Goal: Information Seeking & Learning: Learn about a topic

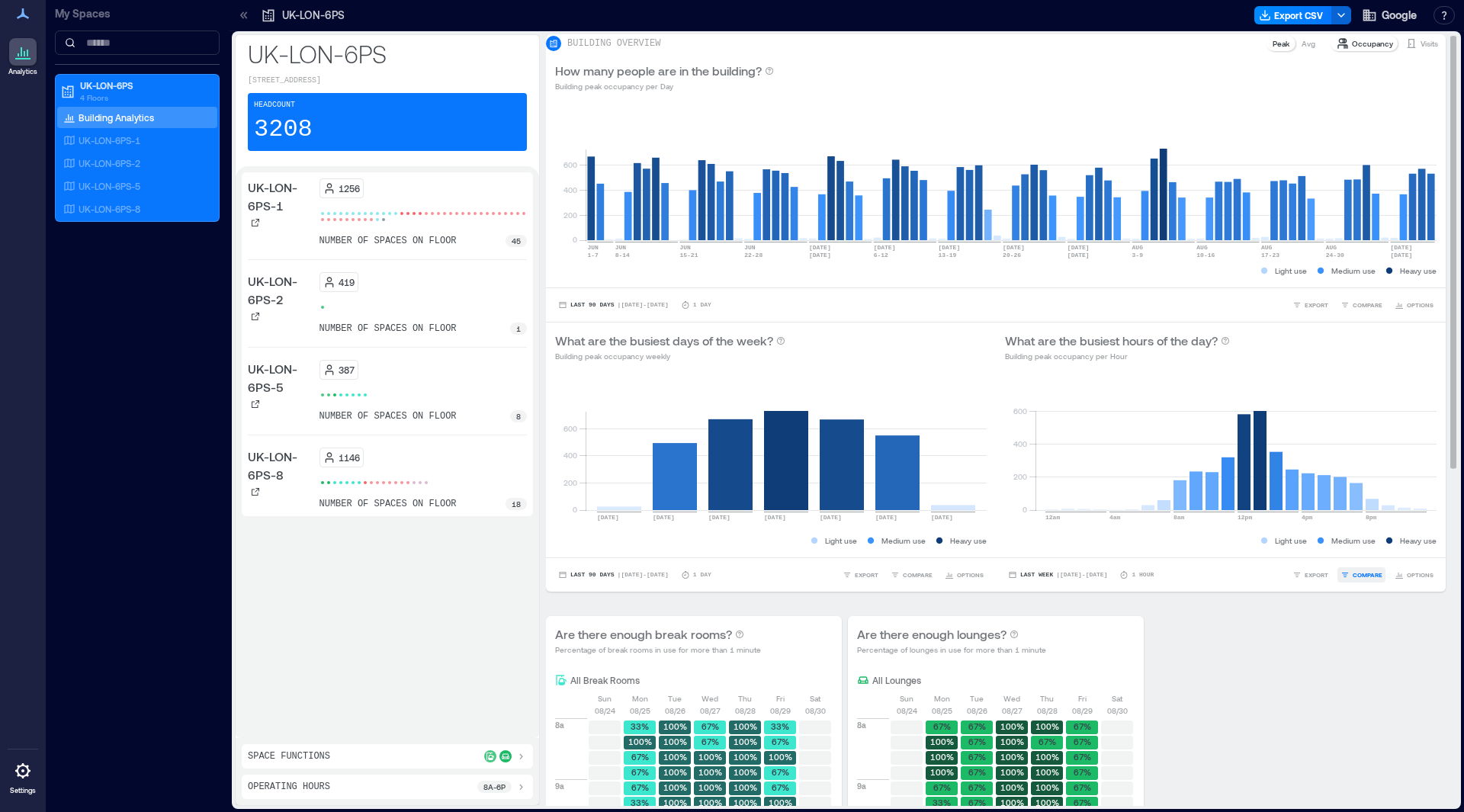
click at [1371, 582] on button "COMPARE" at bounding box center [1361, 575] width 48 height 16
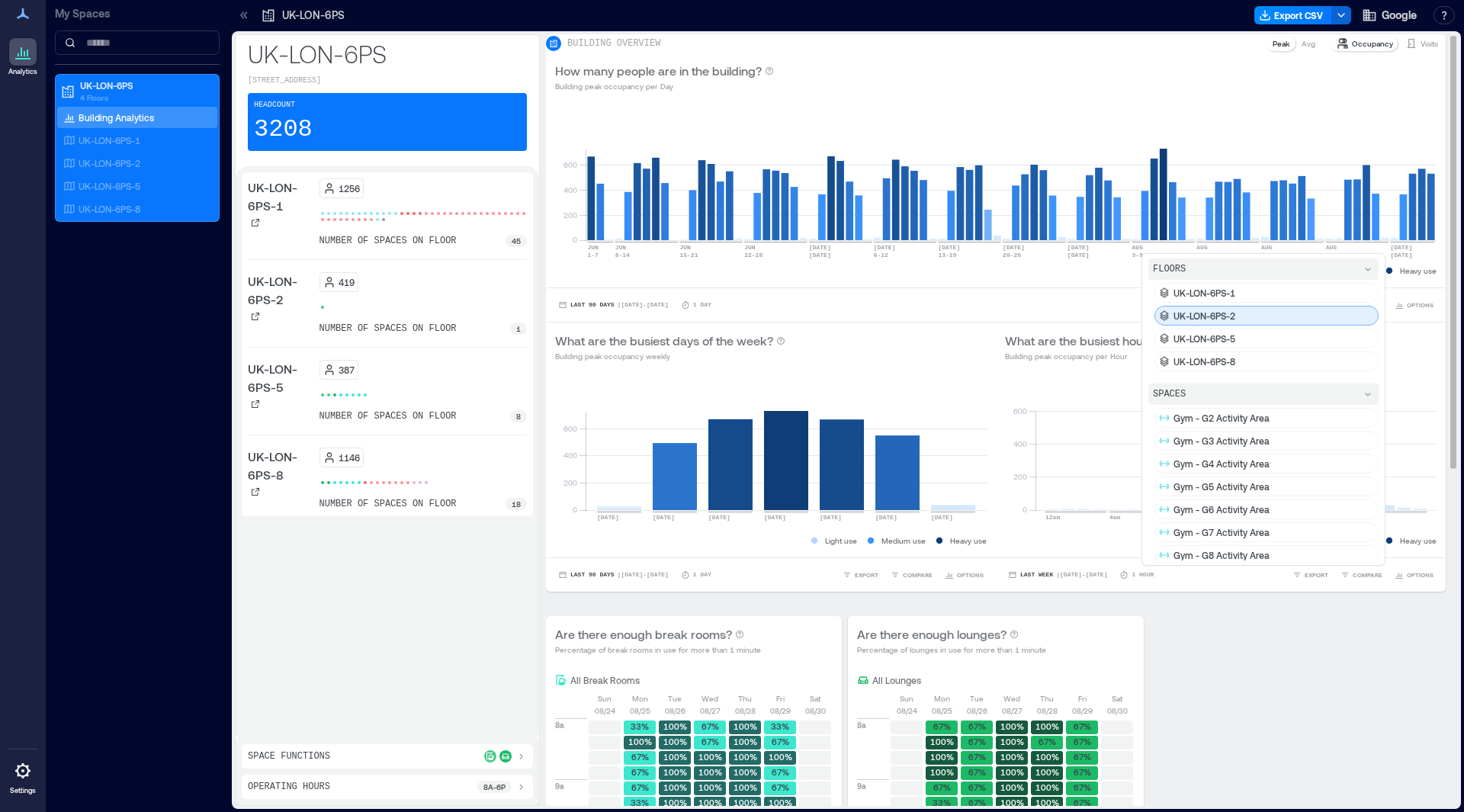
click at [1174, 321] on p "UK-LON-6PS-2" at bounding box center [1205, 316] width 62 height 12
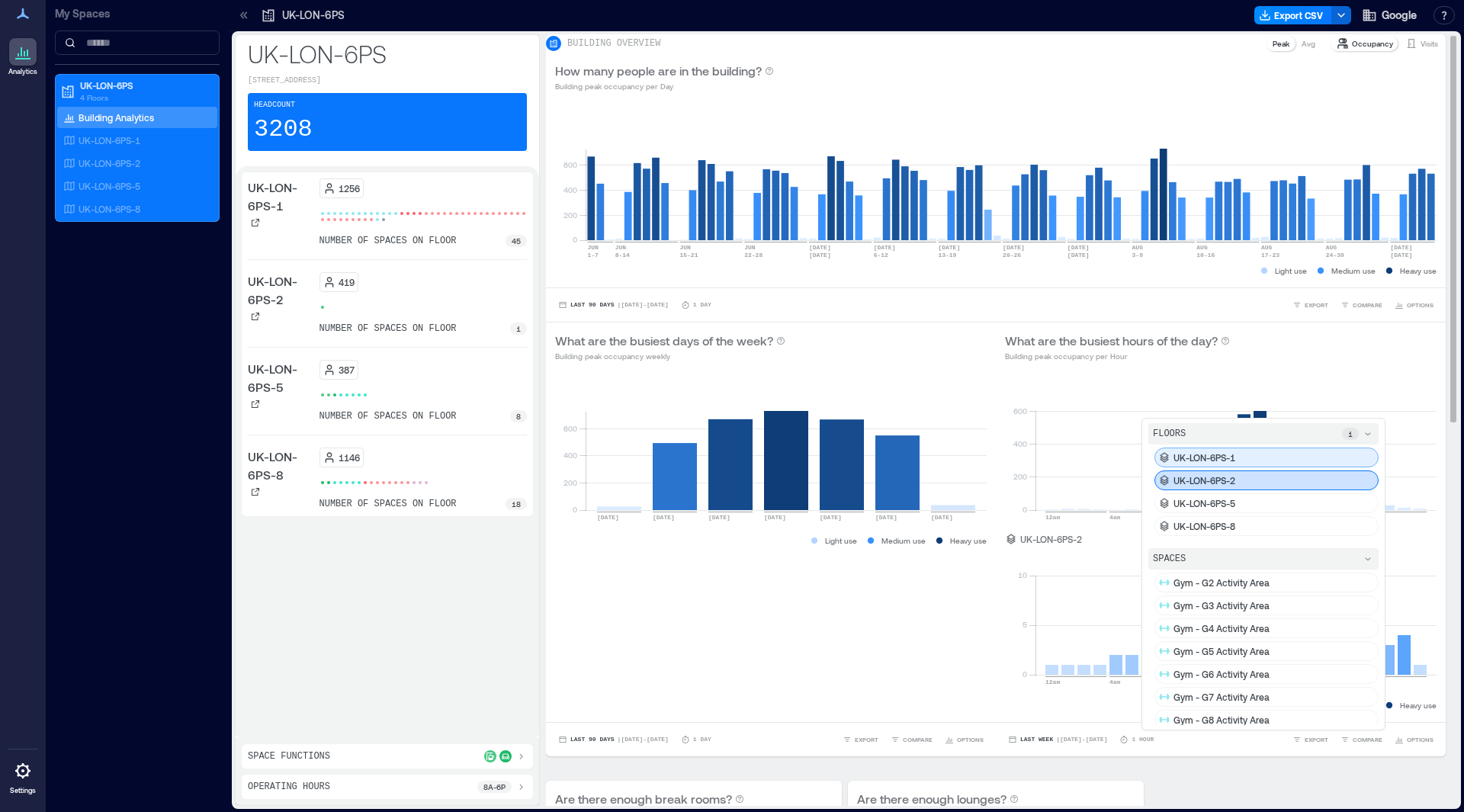
click at [1217, 463] on p "UK-LON-6PS-1" at bounding box center [1205, 457] width 62 height 12
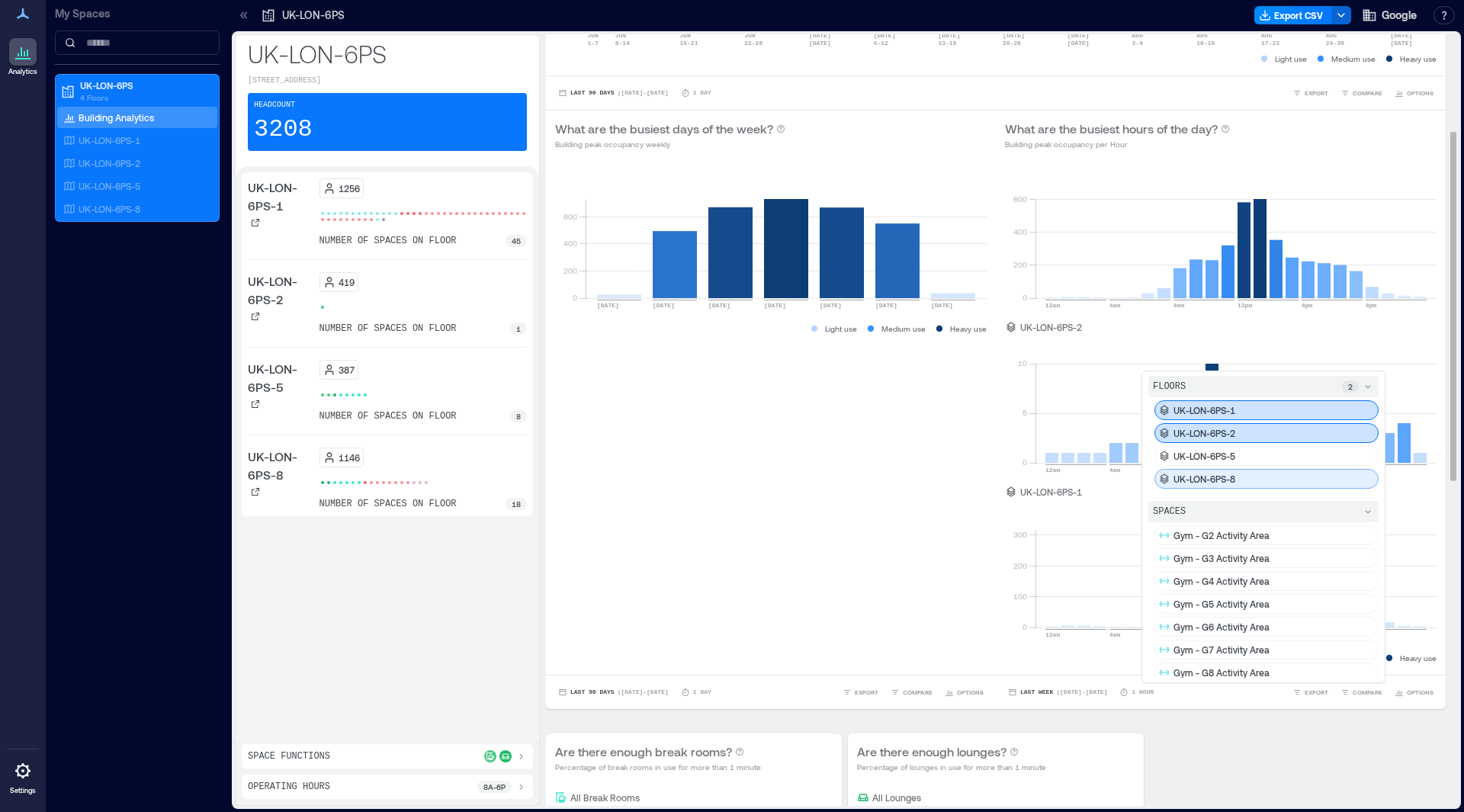
scroll to position [282, 0]
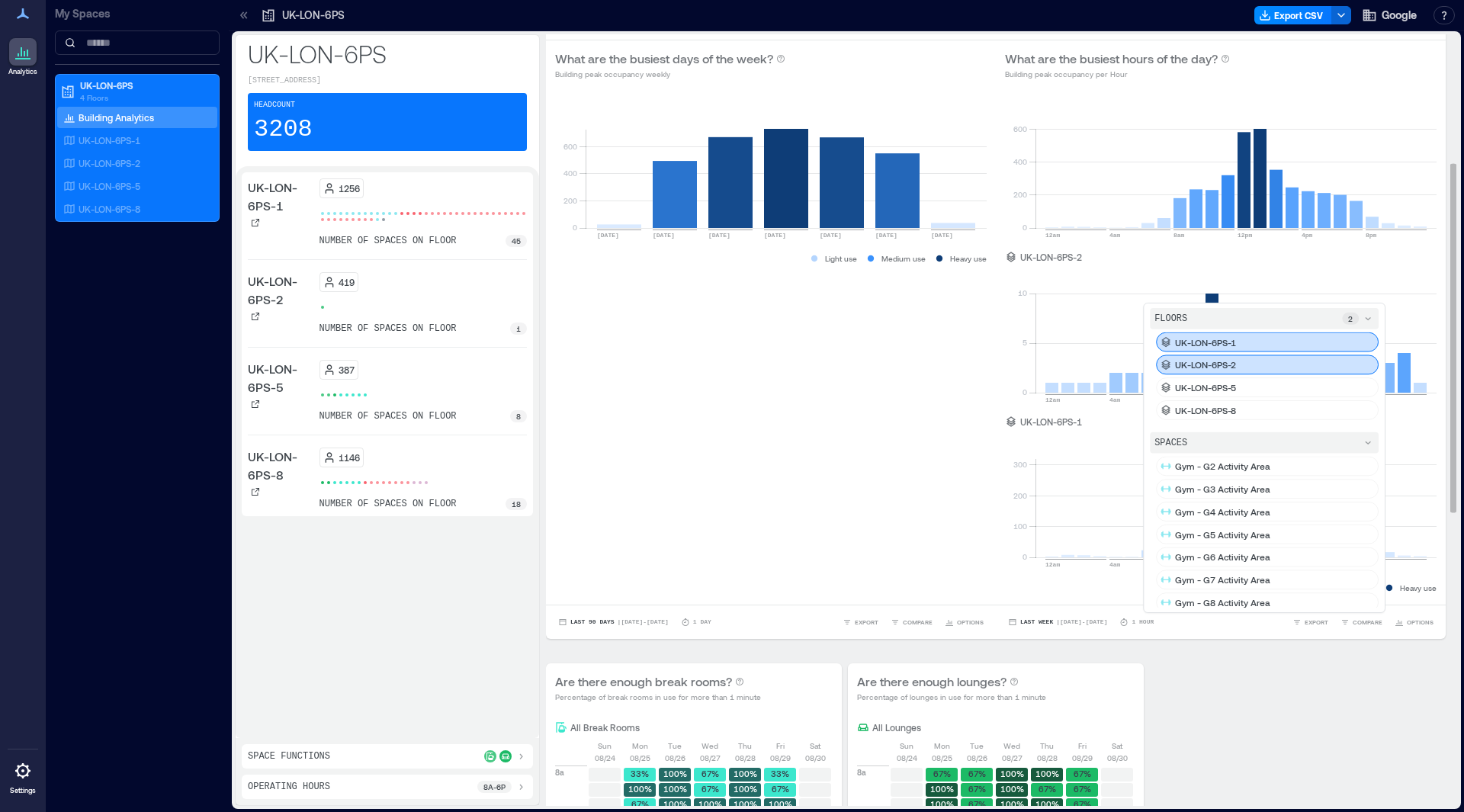
click at [985, 432] on div "0 200 400 600 [DATE] [DATE] [DATE] [DATE] [DATE] [DATE] [DATE] 3208 ( Building …" at bounding box center [770, 347] width 450 height 515
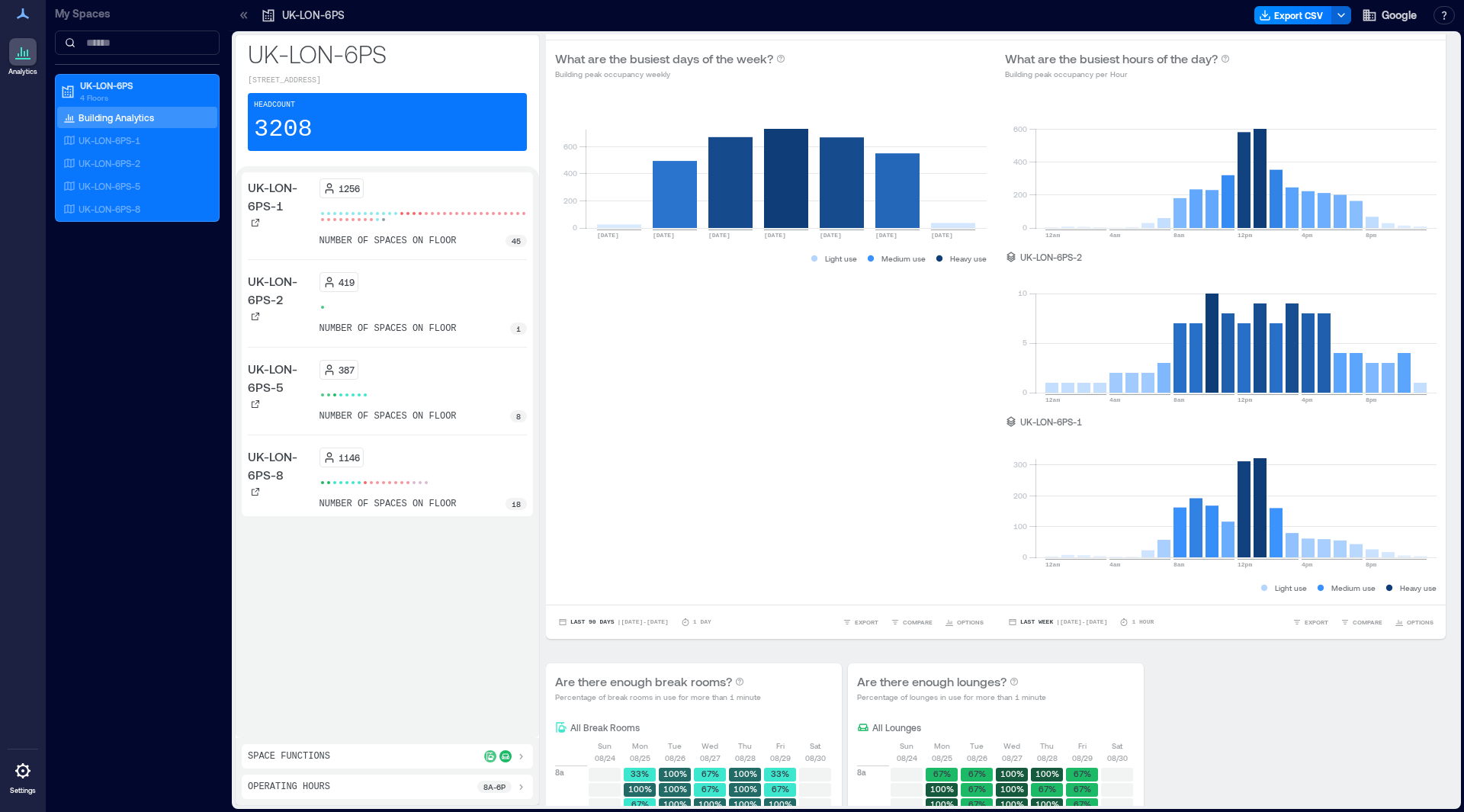
click at [381, 757] on div "Space Functions" at bounding box center [387, 756] width 279 height 12
click at [353, 725] on div "socialize 42" at bounding box center [387, 726] width 279 height 16
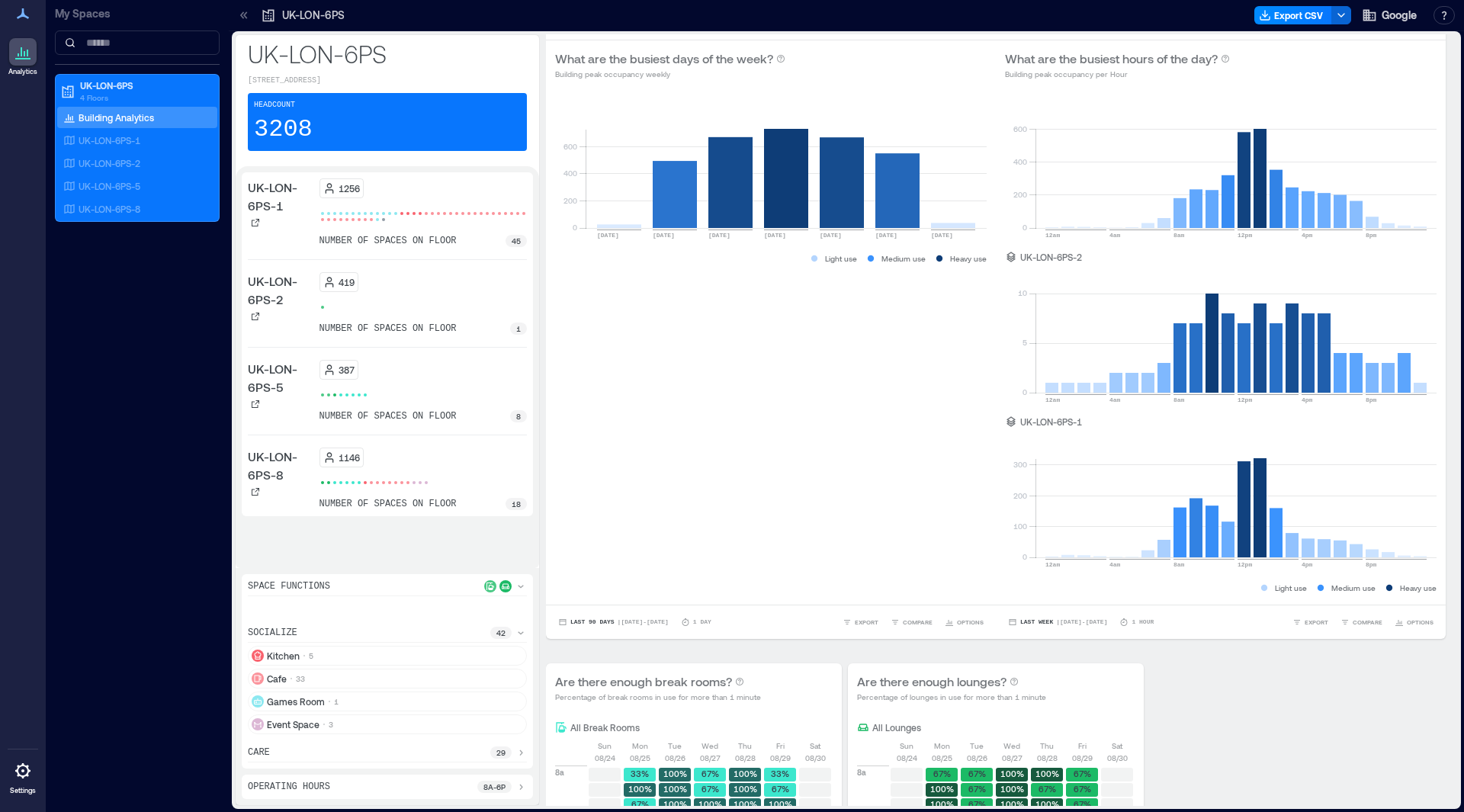
click at [357, 755] on div "care 29" at bounding box center [387, 754] width 279 height 16
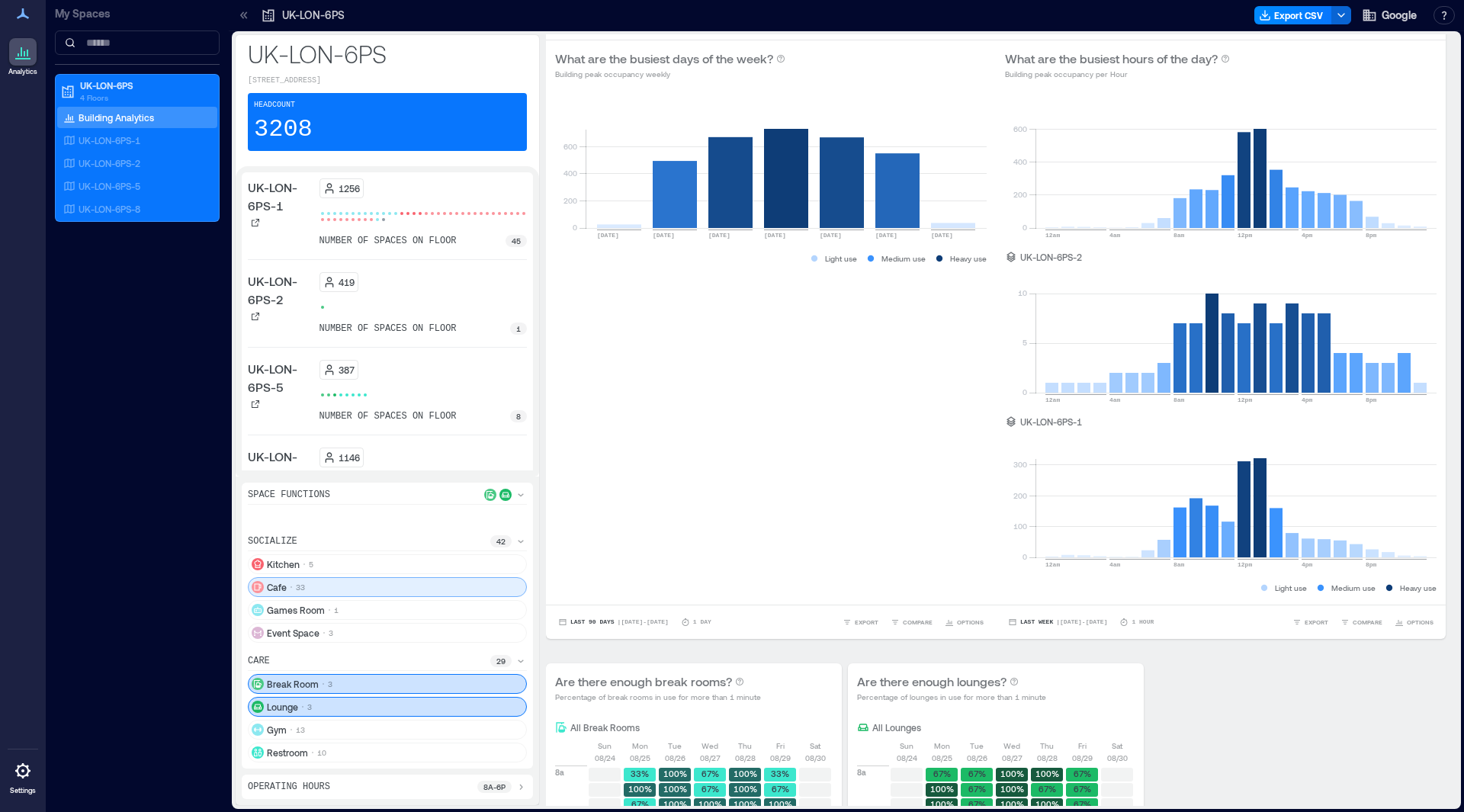
click at [296, 581] on p "33" at bounding box center [301, 587] width 9 height 12
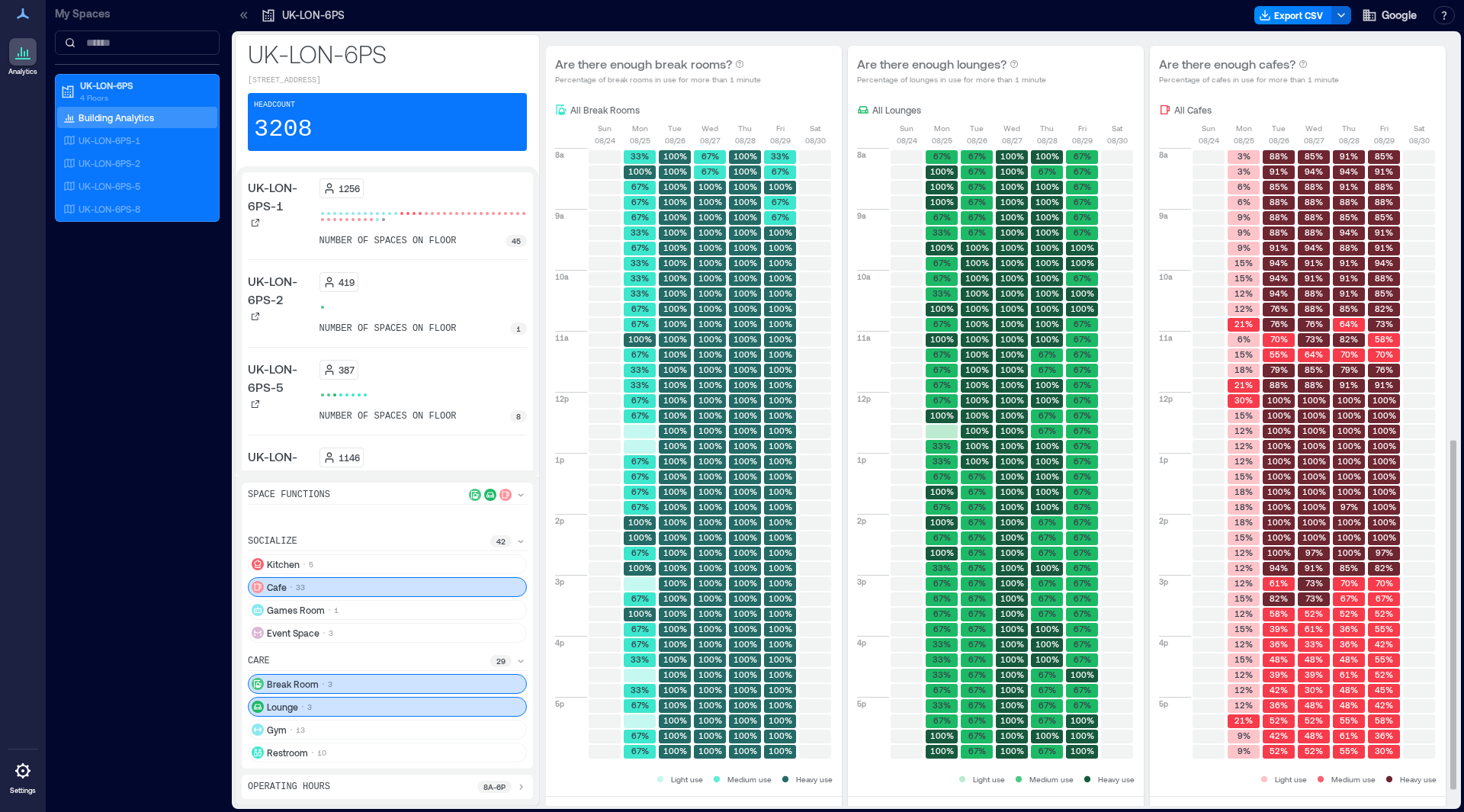
scroll to position [890, 0]
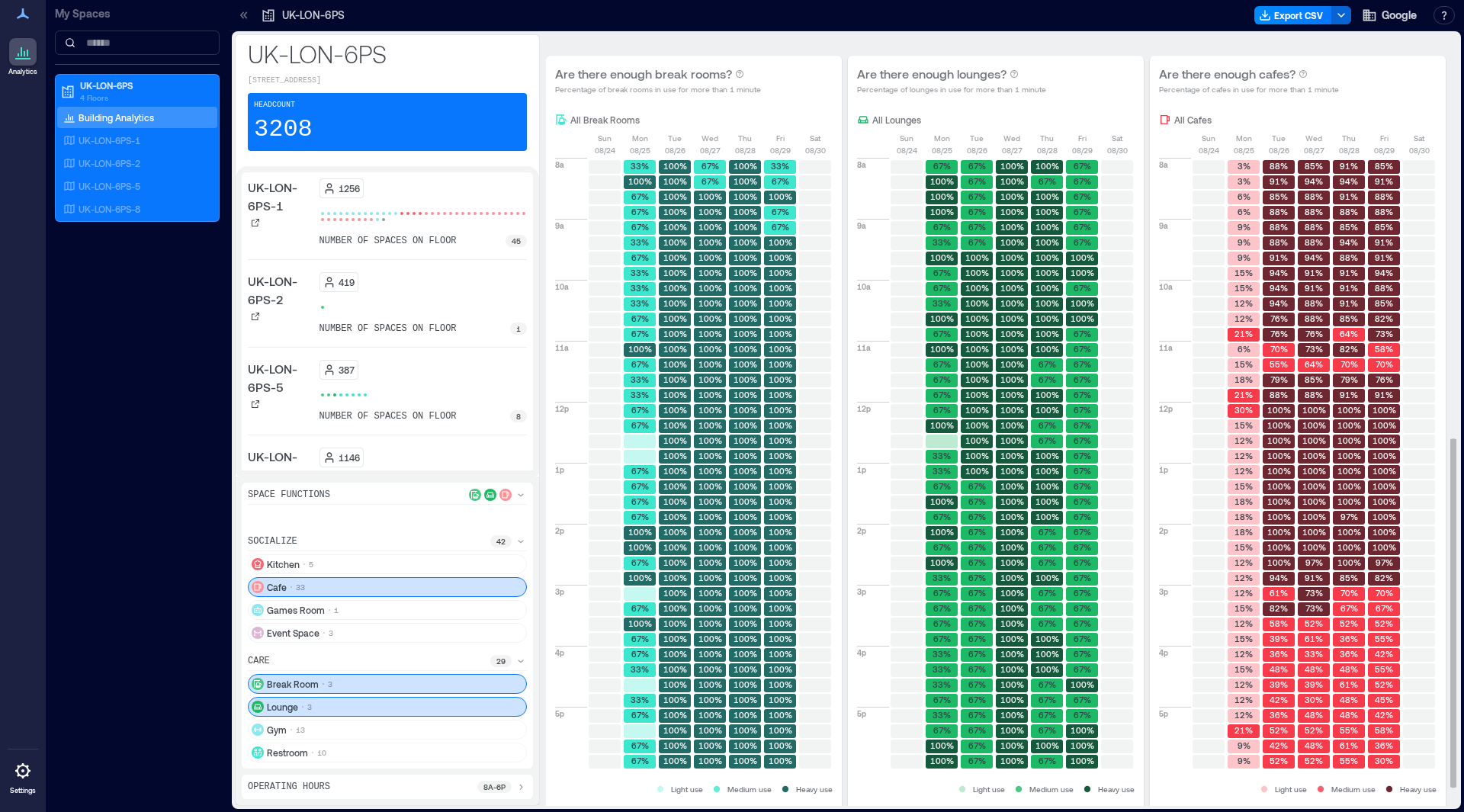
click at [1280, 369] on text "55%" at bounding box center [1279, 363] width 19 height 10
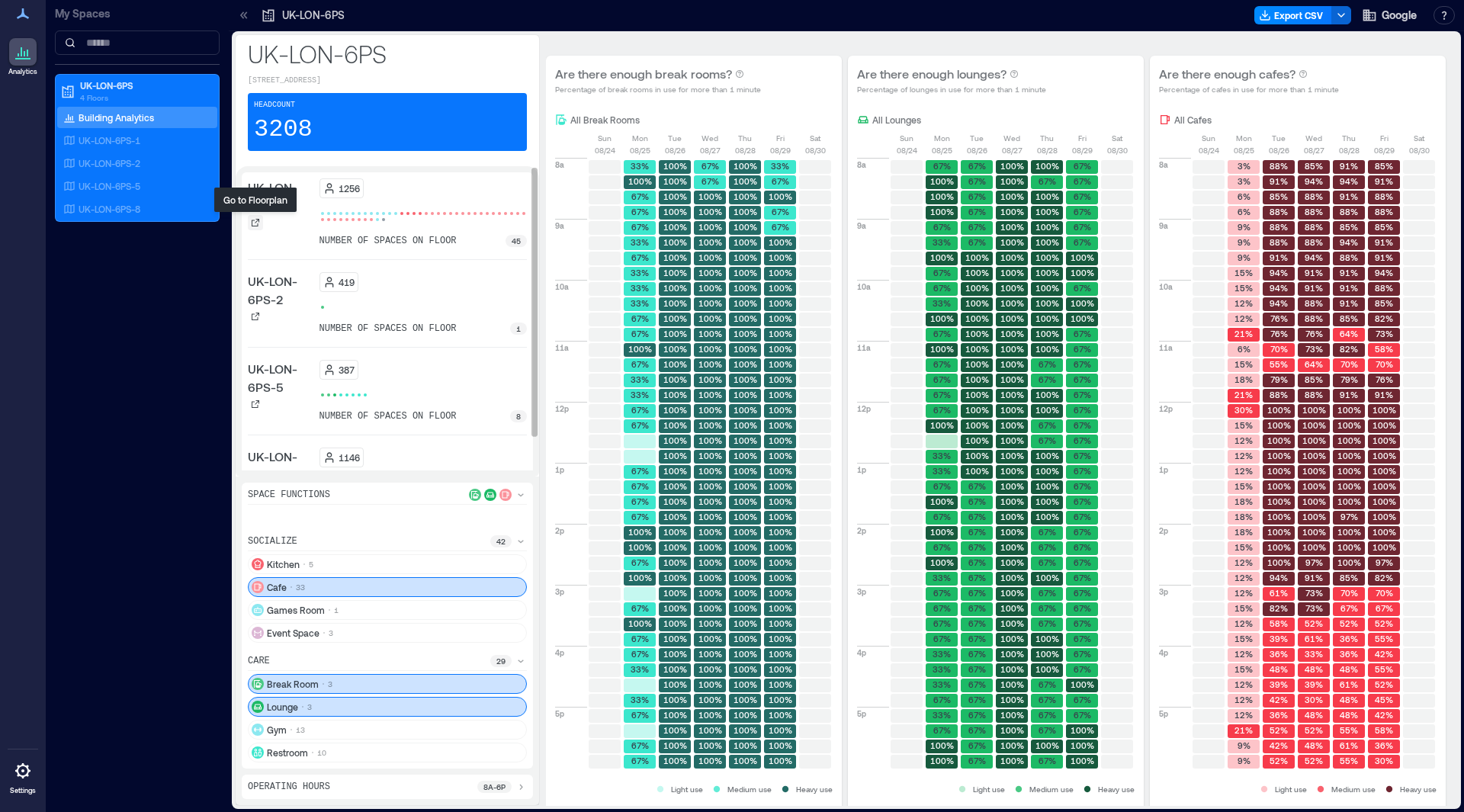
click at [263, 218] on div at bounding box center [256, 223] width 16 height 16
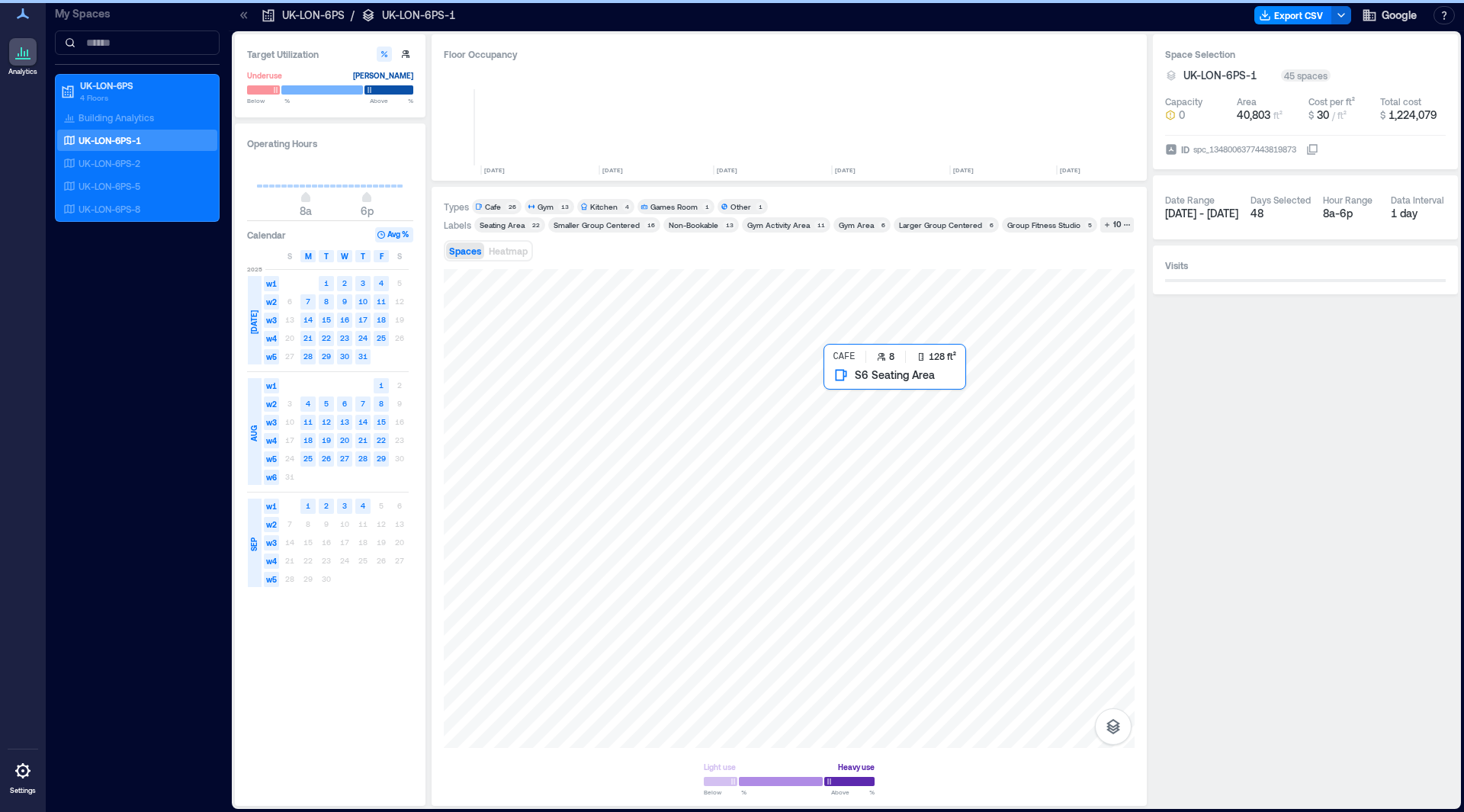
scroll to position [0, 642]
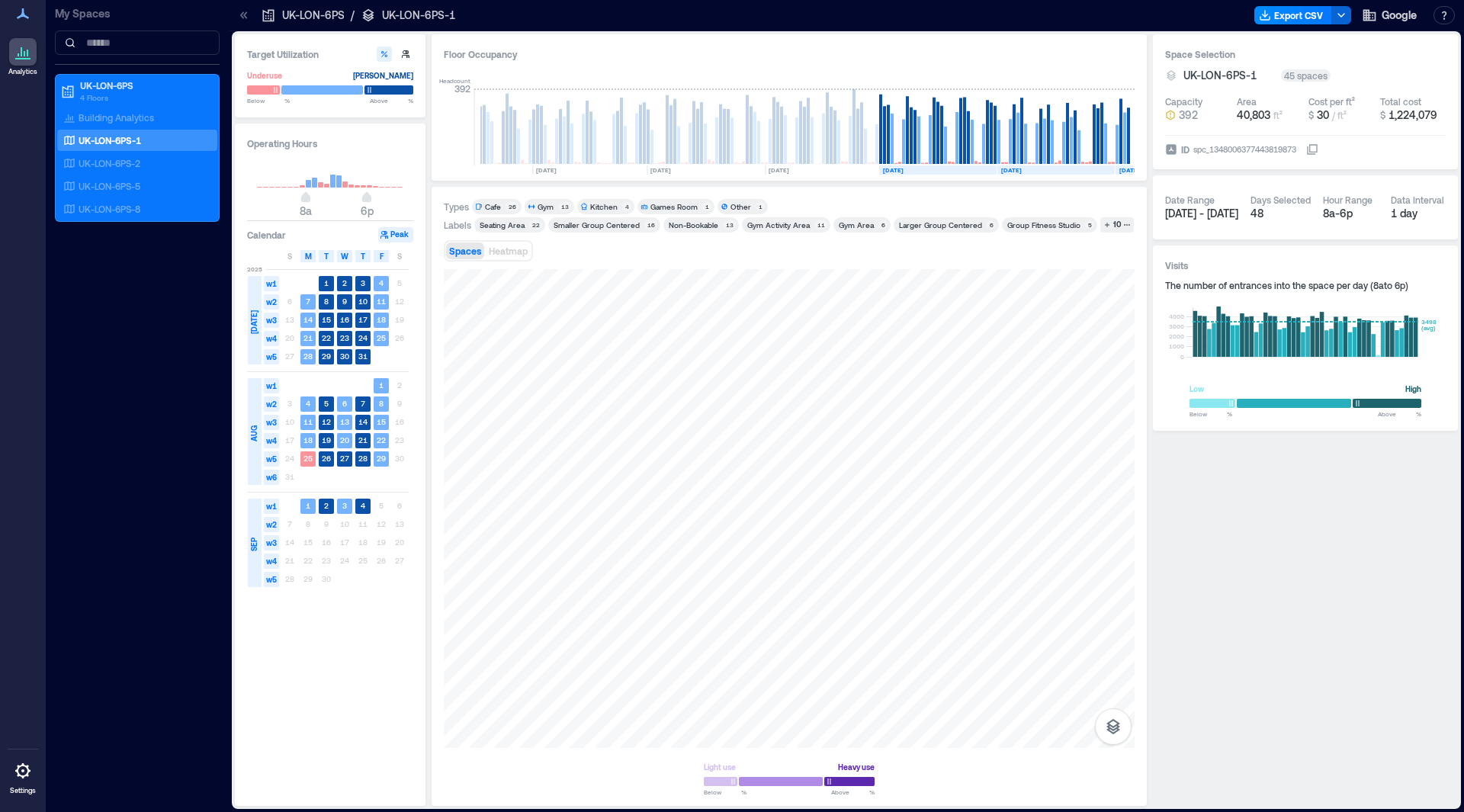
click at [502, 204] on div "Cafe" at bounding box center [494, 206] width 19 height 11
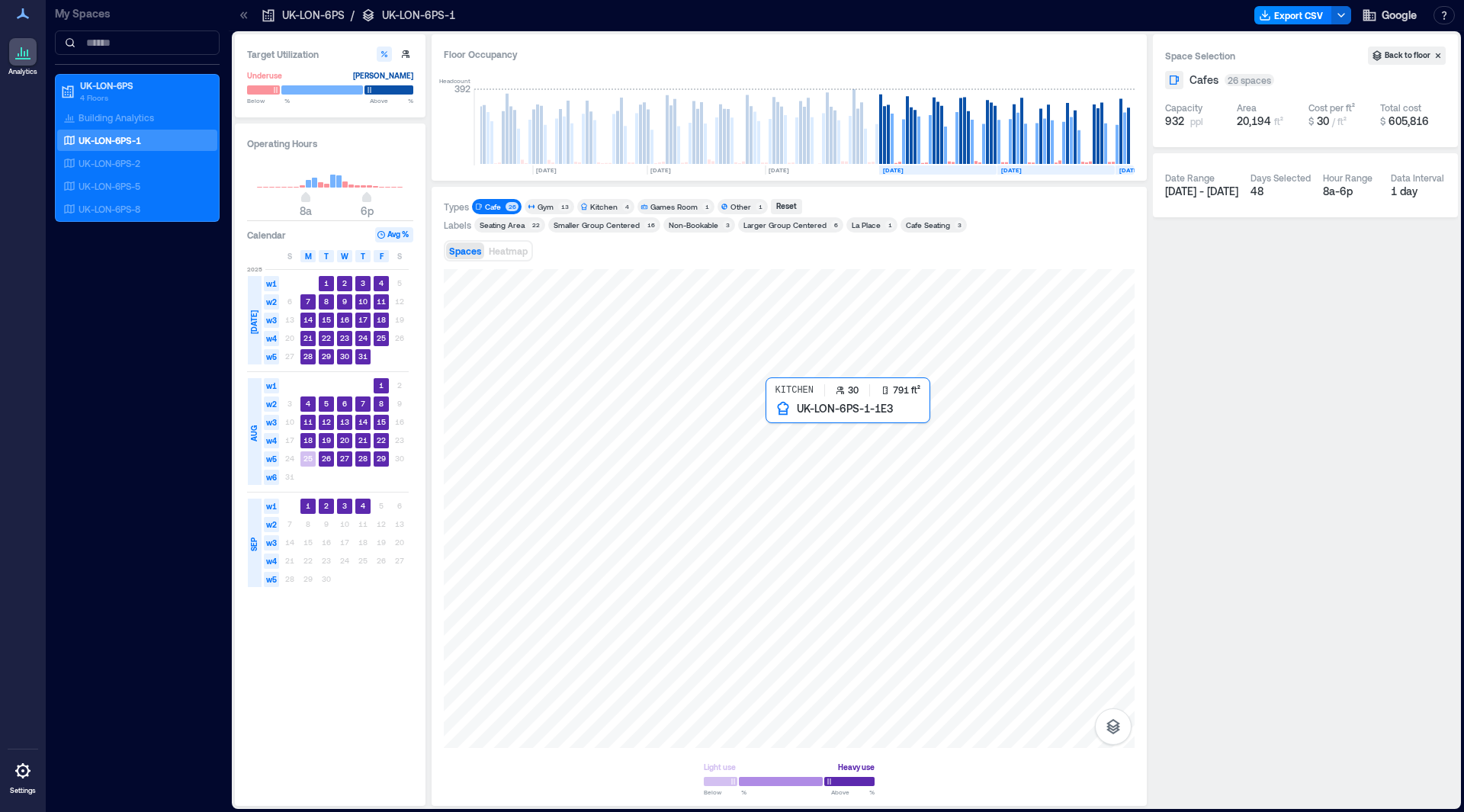
click at [815, 429] on div at bounding box center [789, 508] width 691 height 479
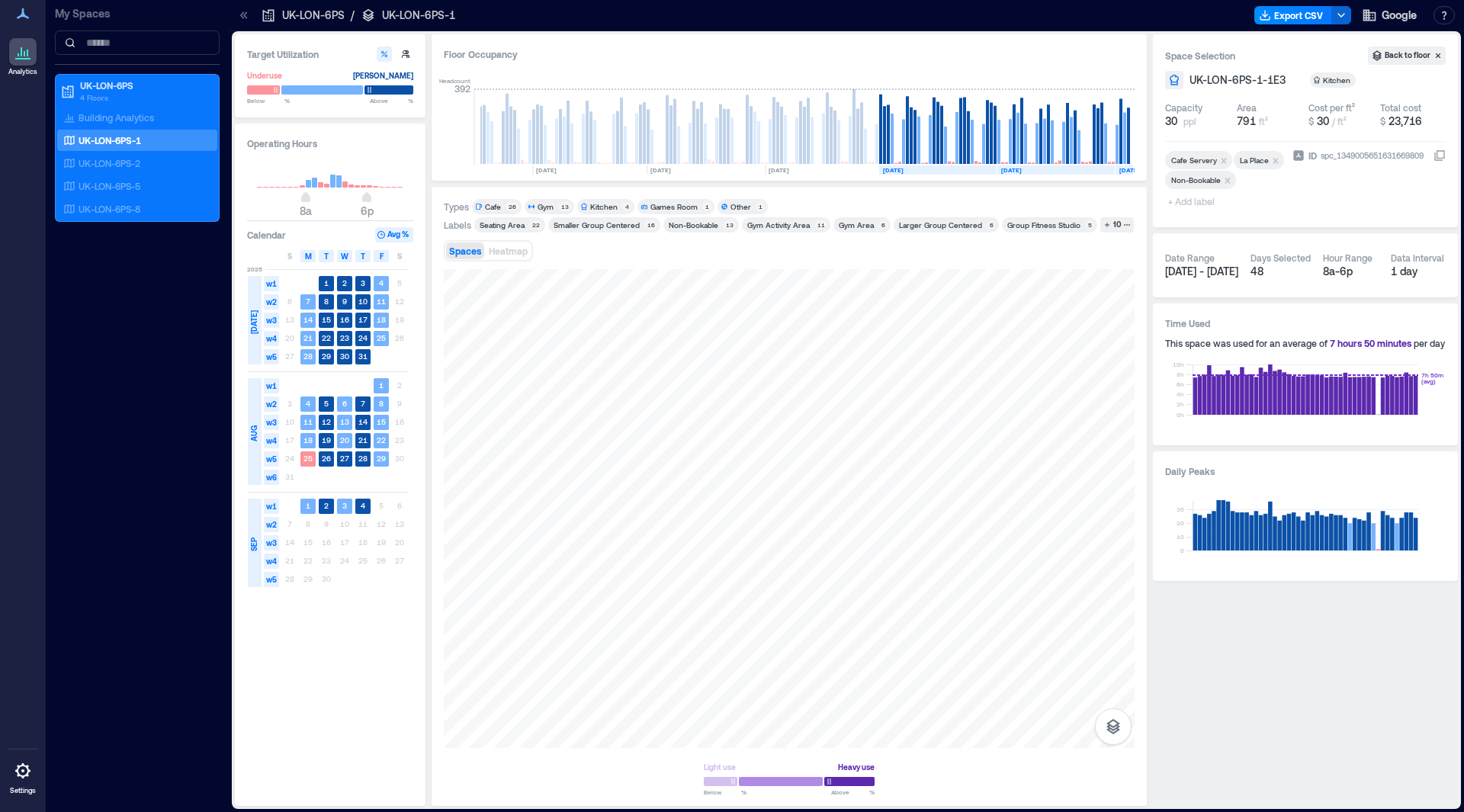
click at [498, 203] on div "Cafe" at bounding box center [492, 206] width 16 height 11
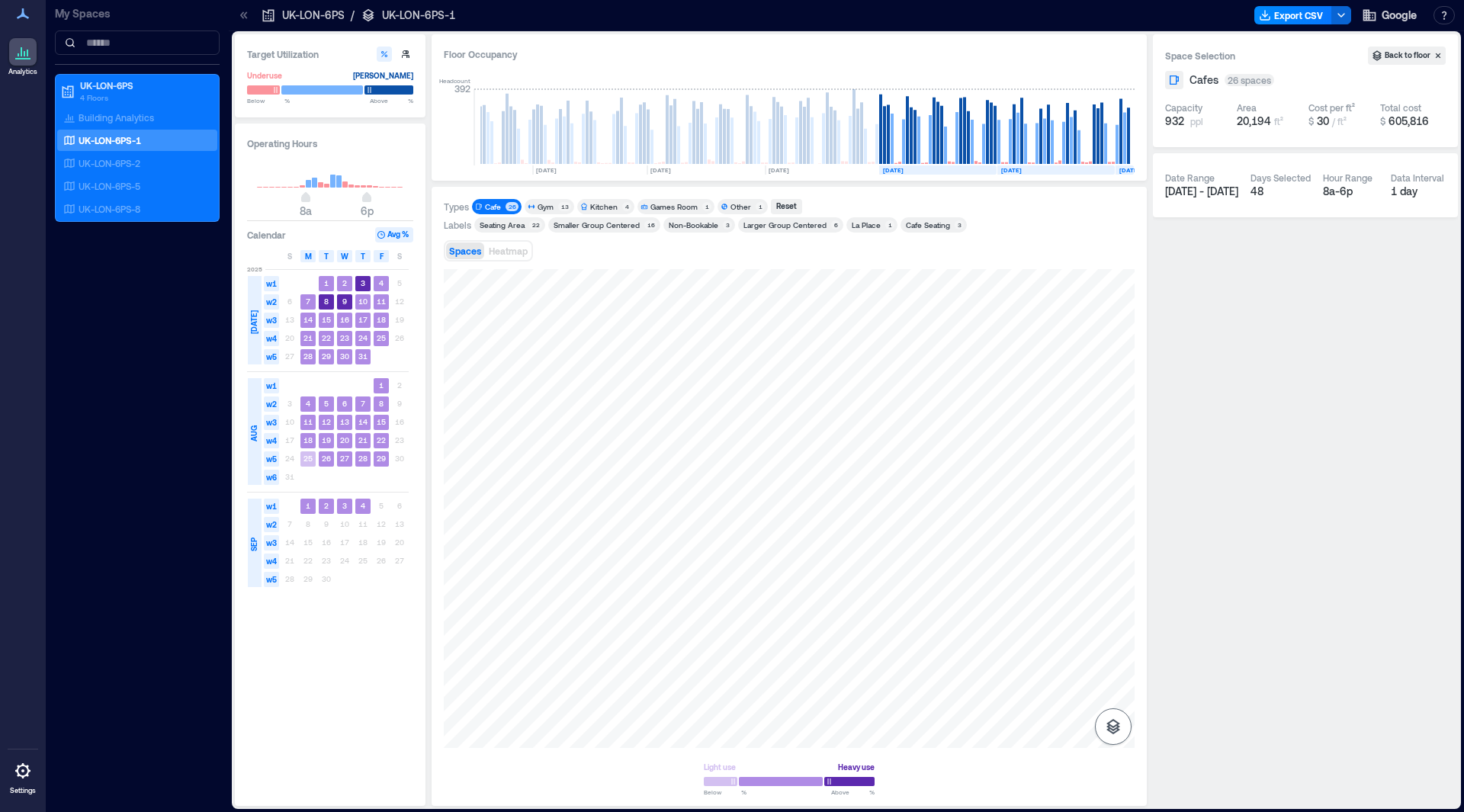
click at [1130, 732] on button "button" at bounding box center [1113, 726] width 37 height 36
click at [1116, 655] on p "Sensors" at bounding box center [1113, 659] width 29 height 9
